Goal: Task Accomplishment & Management: Complete application form

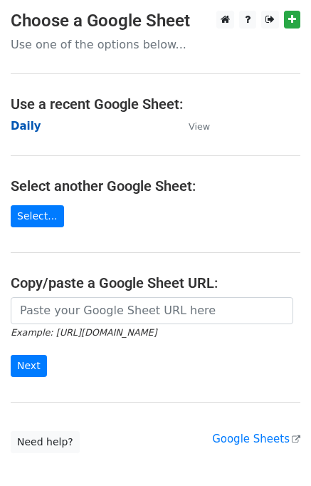
click at [28, 131] on strong "Daily" at bounding box center [26, 126] width 31 height 13
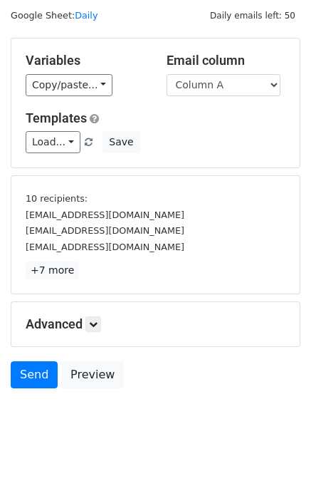
scroll to position [61, 0]
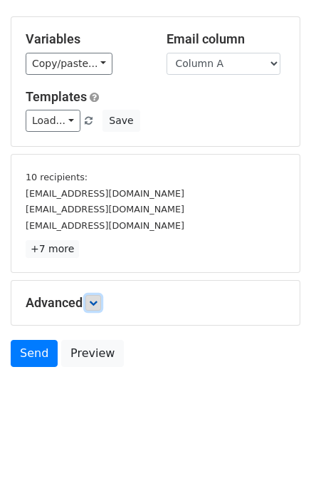
click at [100, 297] on link at bounding box center [93, 303] width 16 height 16
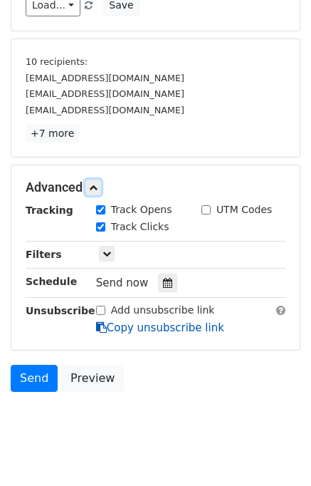
scroll to position [178, 0]
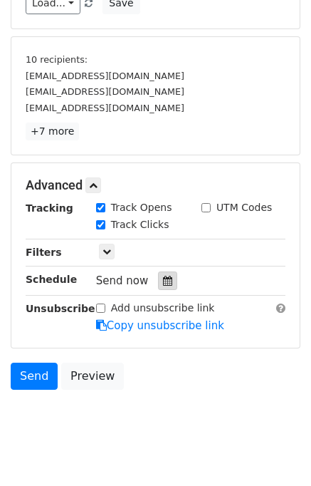
click at [163, 281] on icon at bounding box center [167, 281] width 9 height 10
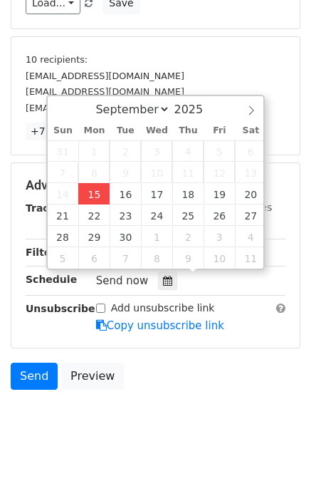
type input "2025-09-15 15:29"
type input "03"
type input "29"
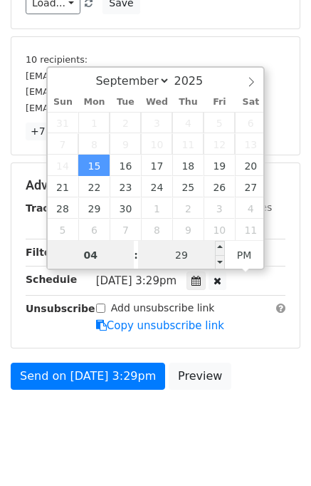
type input "04"
type input "2025-09-15 16:29"
click at [184, 256] on input "29" at bounding box center [181, 255] width 87 height 28
type input "00"
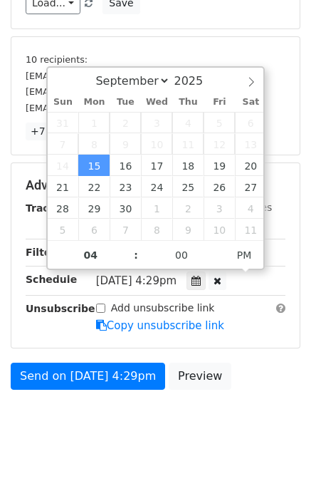
type input "2025-09-15 16:00"
click at [239, 394] on body "New Campaign Daily emails left: 50 Google Sheet: Daily Variables Copy/paste... …" at bounding box center [155, 143] width 311 height 621
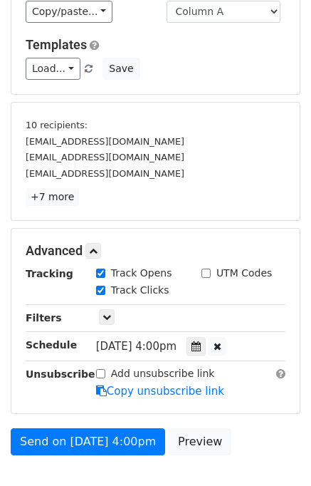
scroll to position [199, 0]
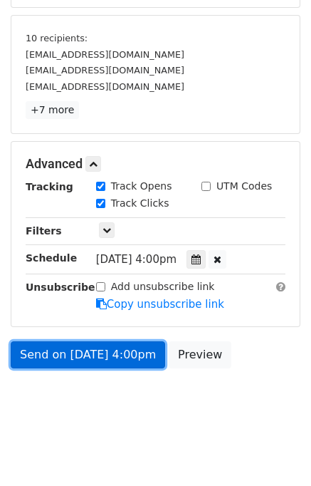
click at [109, 345] on link "Send on Sep 15 at 4:00pm" at bounding box center [88, 354] width 155 height 27
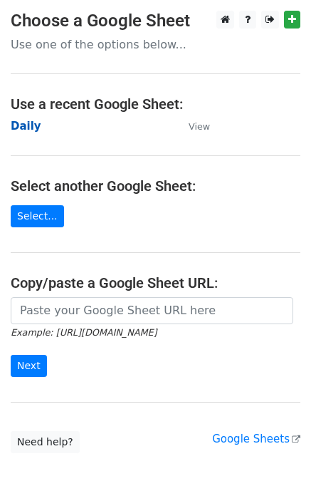
click at [26, 127] on strong "Daily" at bounding box center [26, 126] width 31 height 13
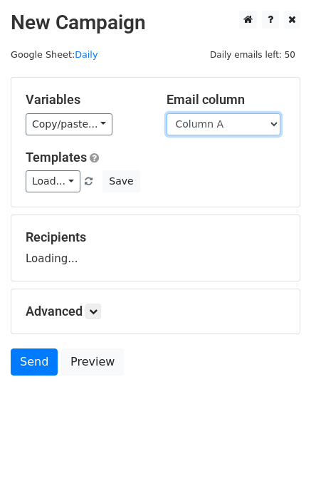
click at [197, 126] on select "Column A Column B Column C Column D Column E" at bounding box center [224, 124] width 114 height 22
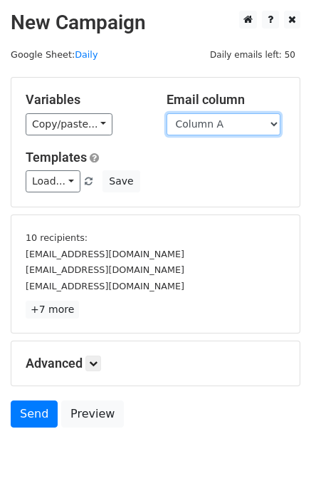
click at [209, 131] on select "Column A Column B Column C Column D Column E" at bounding box center [224, 124] width 114 height 22
select select "Column B"
click at [167, 113] on select "Column A Column B Column C Column D Column E" at bounding box center [224, 124] width 114 height 22
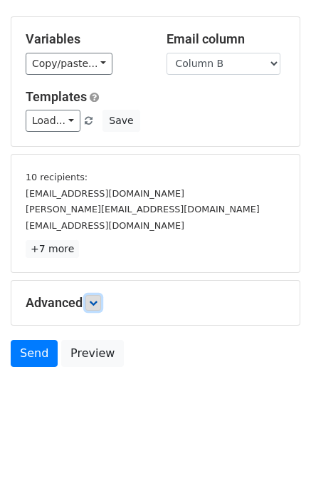
click at [97, 295] on link at bounding box center [93, 303] width 16 height 16
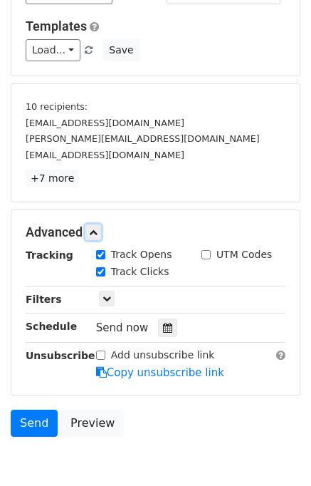
scroll to position [174, 0]
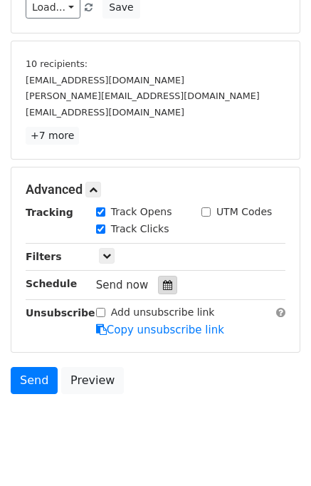
click at [163, 283] on icon at bounding box center [167, 285] width 9 height 10
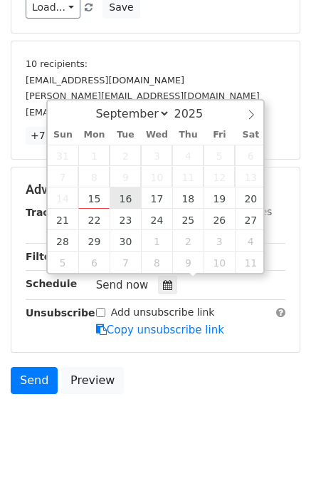
type input "2025-09-16 12:00"
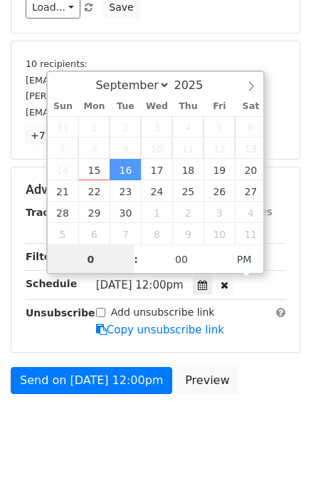
type input "05"
type input "2025-09-16 17:00"
click at [246, 384] on div "Send on Sep 16 at 12:00pm Preview" at bounding box center [155, 384] width 311 height 34
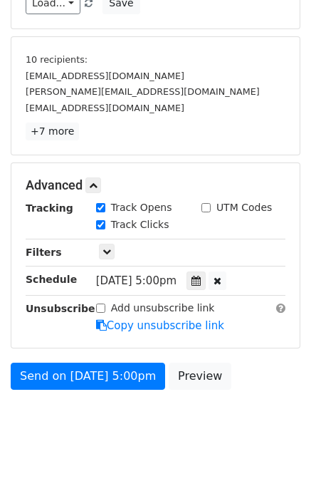
scroll to position [199, 0]
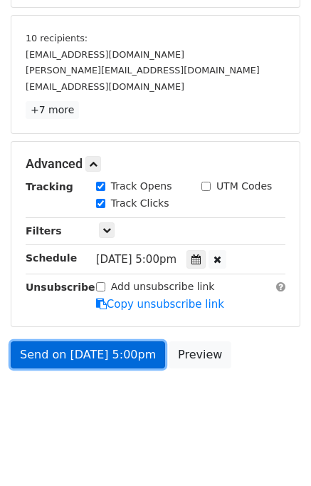
click at [113, 354] on link "Send on Sep 16 at 5:00pm" at bounding box center [88, 354] width 155 height 27
click at [98, 349] on link "Send on Sep 16 at 5:00pm" at bounding box center [88, 354] width 155 height 27
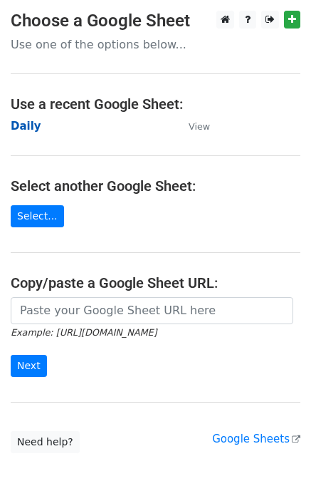
click at [31, 129] on strong "Daily" at bounding box center [26, 126] width 31 height 13
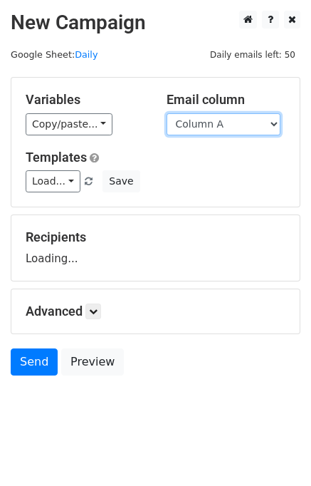
click at [212, 129] on select "Column A Column B Column C Column D Column E" at bounding box center [224, 124] width 114 height 22
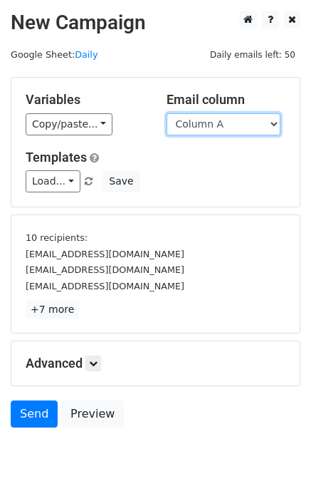
click at [208, 127] on select "Column A Column B Column C Column D Column E" at bounding box center [224, 124] width 114 height 22
select select "Column C"
click at [167, 113] on select "Column A Column B Column C Column D Column E" at bounding box center [224, 124] width 114 height 22
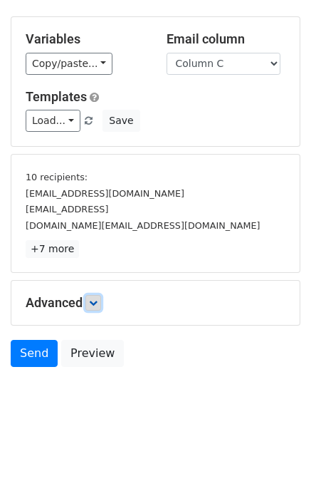
click at [101, 296] on link at bounding box center [93, 303] width 16 height 16
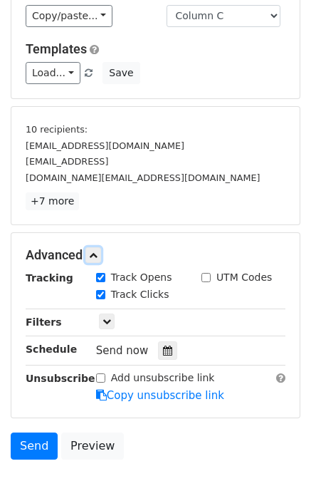
scroll to position [155, 0]
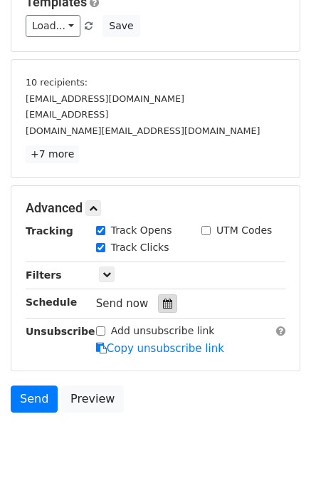
click at [163, 298] on icon at bounding box center [167, 303] width 9 height 10
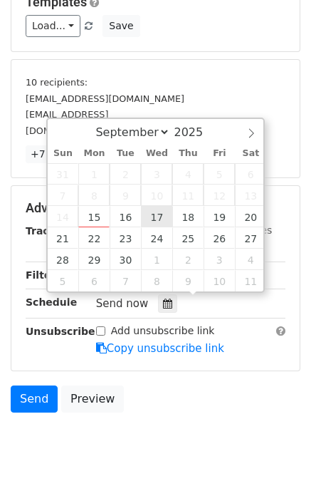
type input "2025-09-17 12:00"
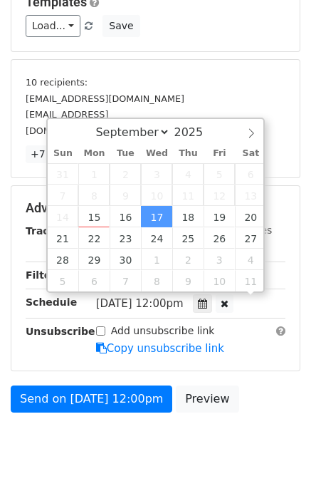
scroll to position [0, 0]
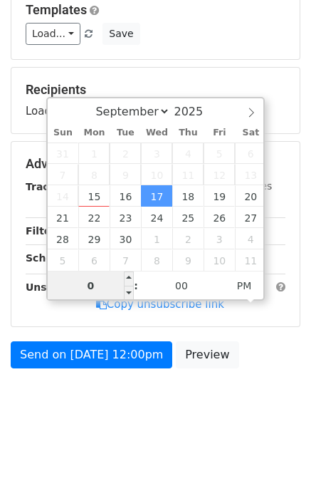
type input "06"
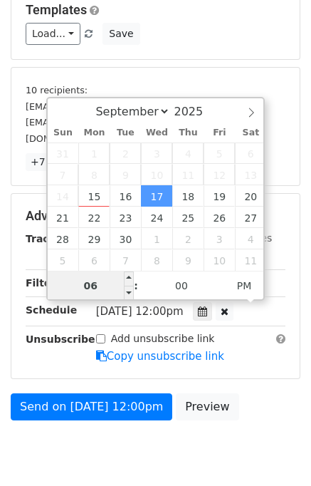
scroll to position [155, 0]
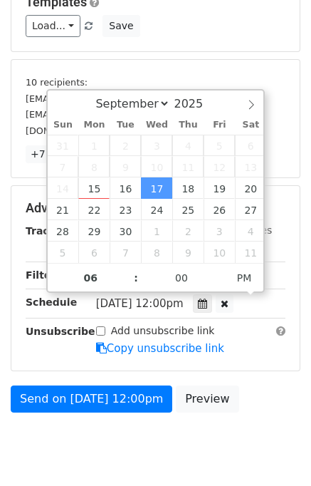
type input "2025-09-17 18:00"
click at [256, 380] on form "Variables Copy/paste... {{Column A}} {{Column B}} {{Column C}} {{Column D}} {{C…" at bounding box center [156, 171] width 290 height 498
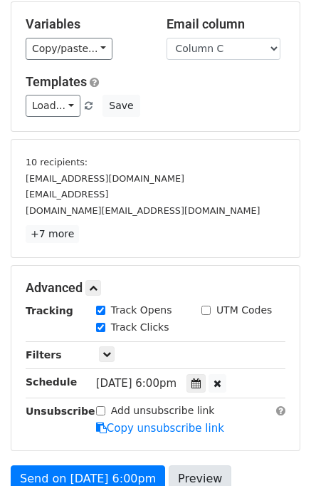
scroll to position [199, 0]
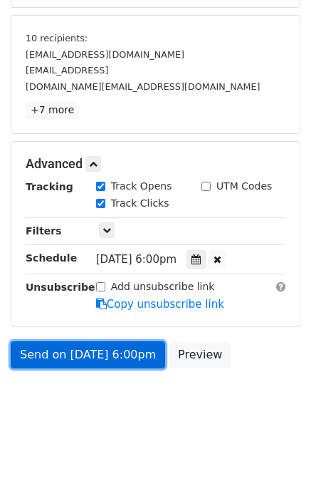
click at [105, 352] on link "Send on Sep 17 at 6:00pm" at bounding box center [88, 354] width 155 height 27
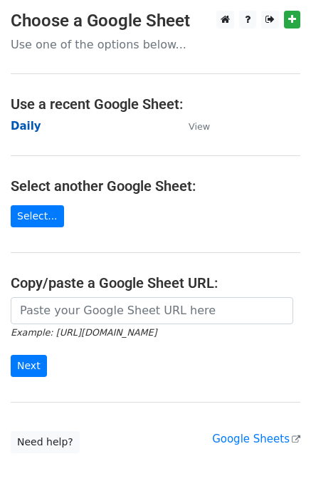
click at [28, 125] on strong "Daily" at bounding box center [26, 126] width 31 height 13
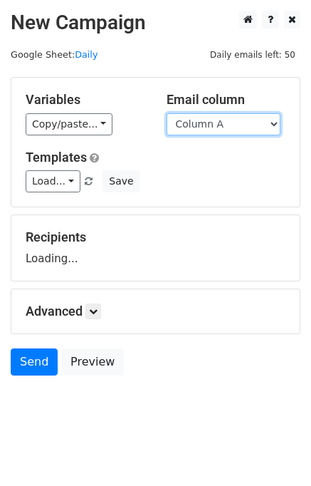
click at [199, 121] on select "Column A Column B Column C Column D Column E" at bounding box center [224, 124] width 114 height 22
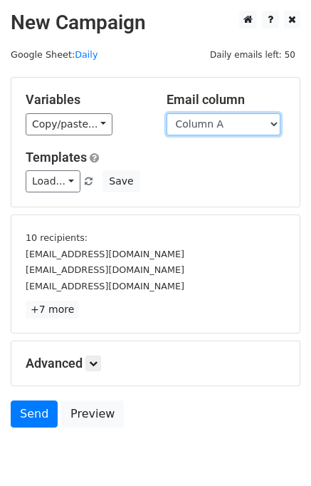
click at [209, 125] on select "Column A Column B Column C Column D Column E" at bounding box center [224, 124] width 114 height 22
select select "Column D"
click at [167, 113] on select "Column A Column B Column C Column D Column E" at bounding box center [224, 124] width 114 height 22
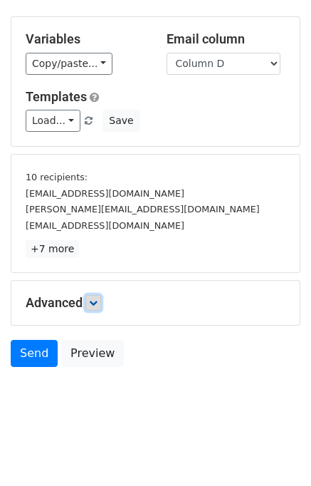
click at [89, 296] on link at bounding box center [93, 303] width 16 height 16
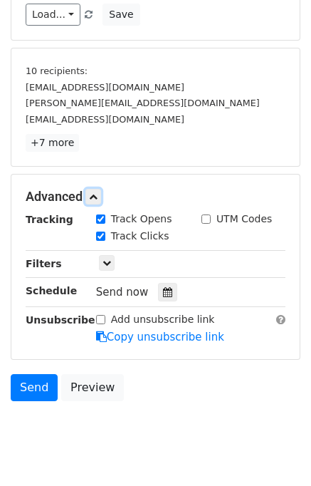
scroll to position [189, 0]
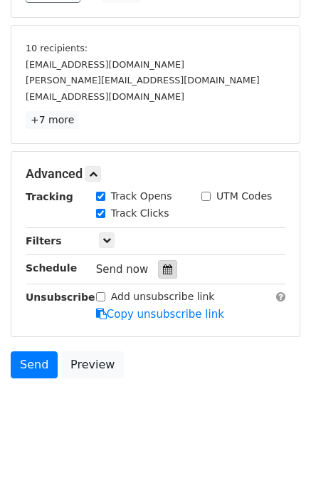
click at [159, 260] on div at bounding box center [167, 269] width 19 height 19
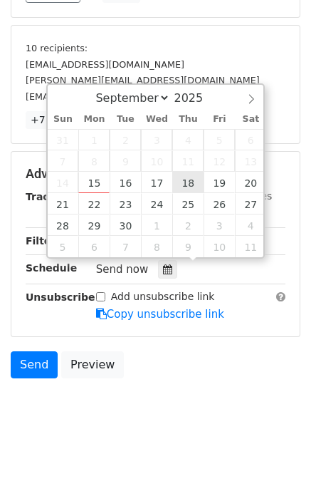
type input "2025-09-18 12:00"
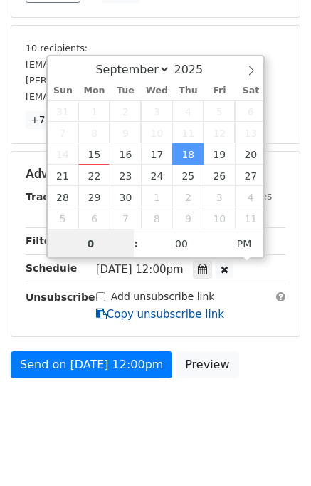
type input "07"
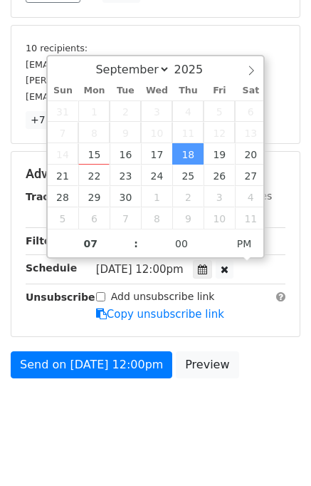
type input "2025-09-18 19:00"
click at [268, 395] on body "New Campaign Daily emails left: 50 Google Sheet: Daily Variables Copy/paste... …" at bounding box center [155, 131] width 311 height 621
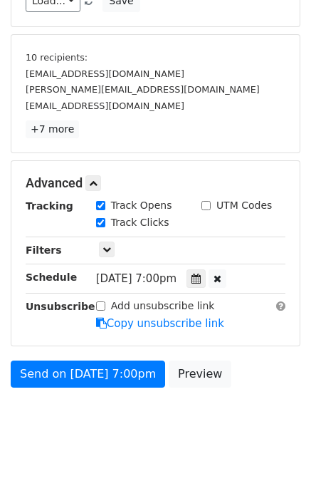
scroll to position [199, 0]
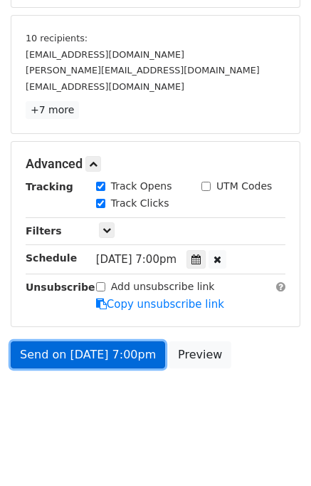
click at [113, 348] on link "Send on Sep 18 at 7:00pm" at bounding box center [88, 354] width 155 height 27
click at [111, 351] on link "Send on Sep 18 at 7:00pm" at bounding box center [88, 354] width 155 height 27
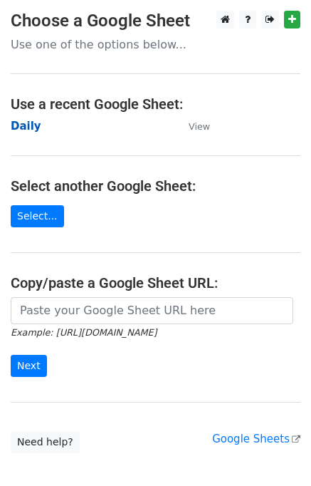
click at [25, 122] on strong "Daily" at bounding box center [26, 126] width 31 height 13
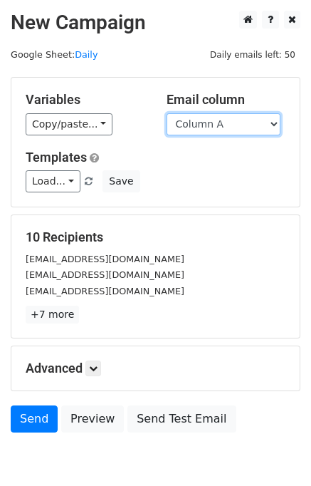
click at [246, 120] on select "Column A Column B Column C Column D Column E" at bounding box center [224, 124] width 114 height 22
select select "Column E"
click at [167, 113] on select "Column A Column B Column C Column D Column E" at bounding box center [224, 124] width 114 height 22
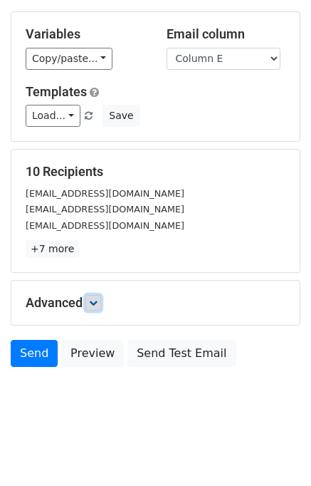
click at [93, 300] on icon at bounding box center [93, 302] width 9 height 9
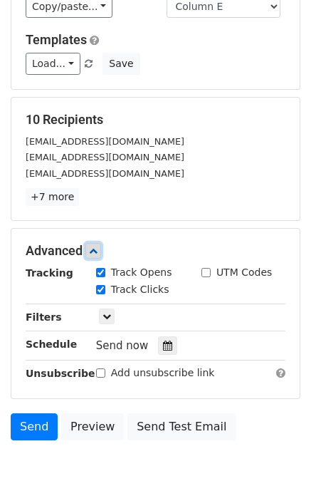
scroll to position [183, 0]
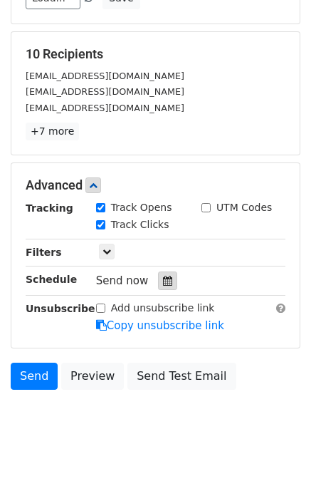
click at [163, 283] on icon at bounding box center [167, 281] width 9 height 10
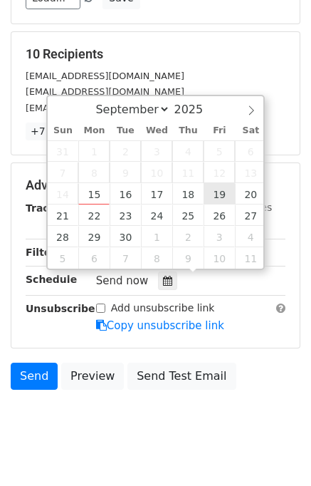
type input "2025-09-19 12:00"
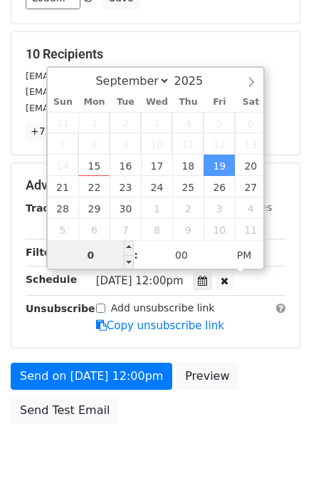
type input "08"
type input "2025-09-19 20:00"
click at [249, 392] on div "Send on Sep 19 at 12:00pm Preview Send Test Email" at bounding box center [155, 396] width 311 height 68
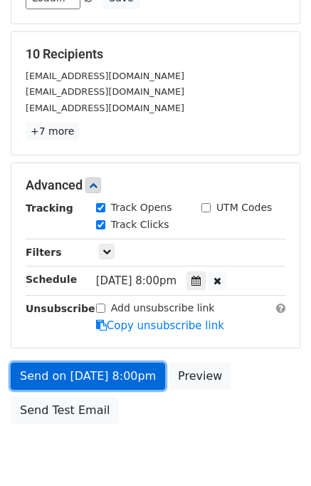
click at [112, 370] on link "Send on Sep 19 at 8:00pm" at bounding box center [88, 375] width 155 height 27
